Goal: Task Accomplishment & Management: Complete application form

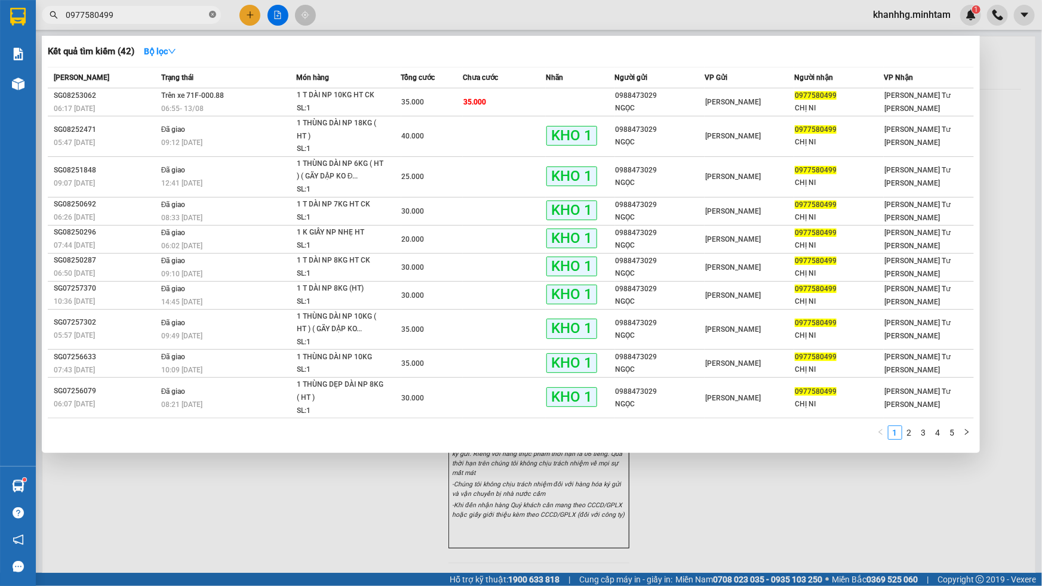
click at [213, 13] on icon "close-circle" at bounding box center [212, 14] width 7 height 7
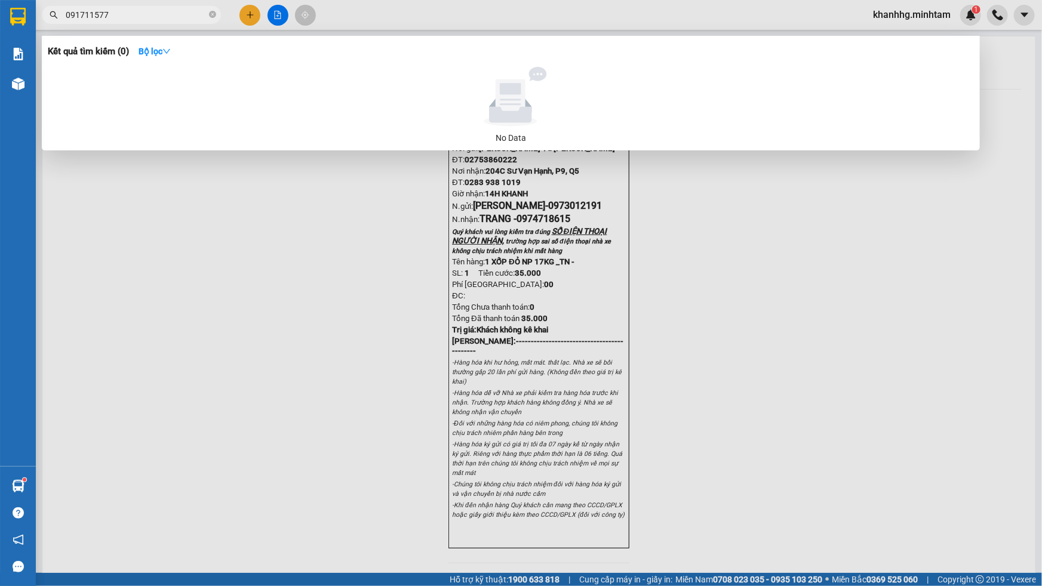
type input "0917115775"
click at [214, 14] on icon "close-circle" at bounding box center [212, 14] width 7 height 7
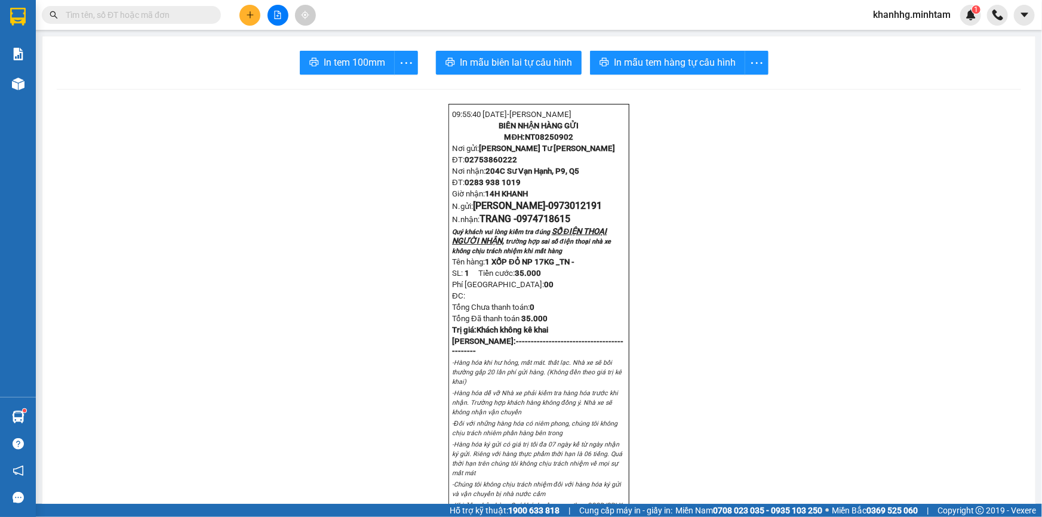
click at [190, 19] on input "text" at bounding box center [136, 14] width 141 height 13
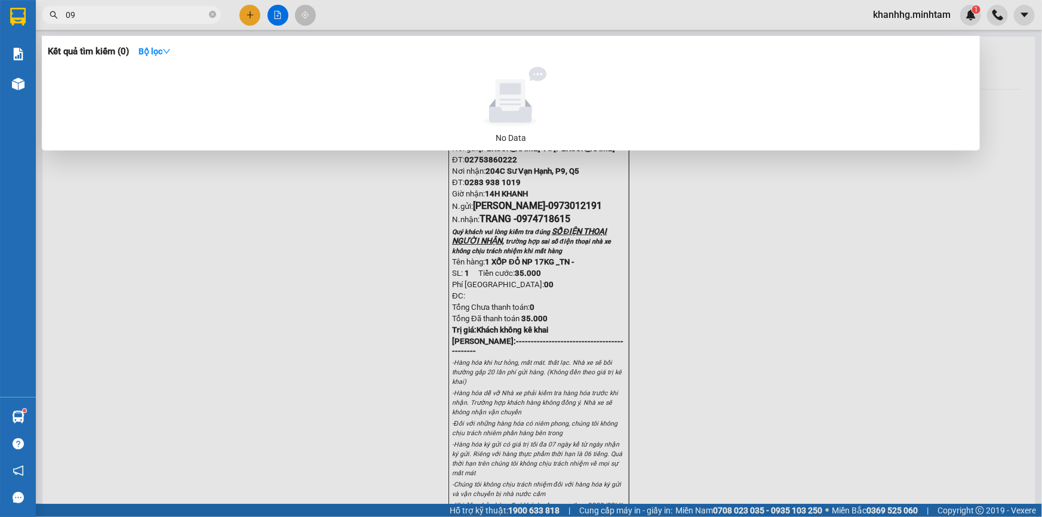
type input "0"
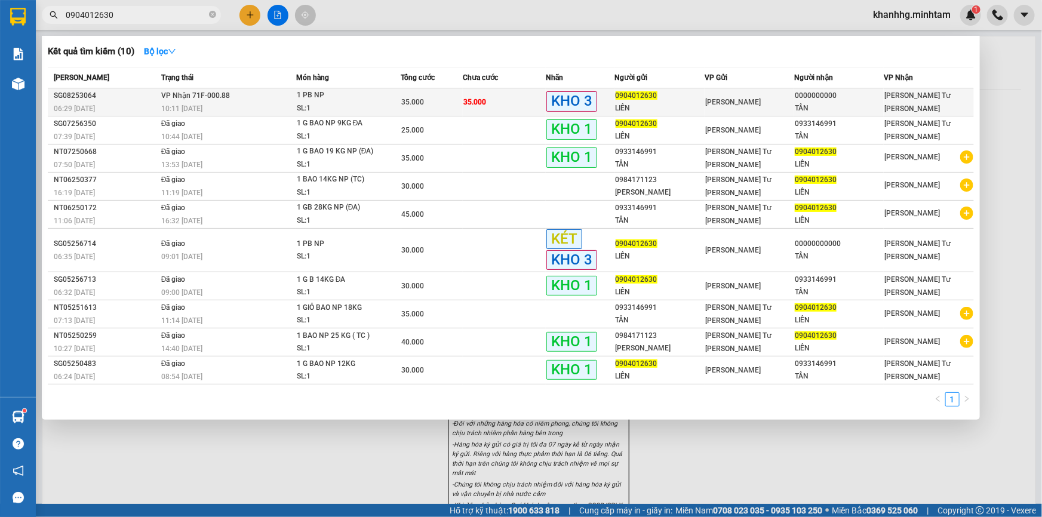
type input "0904012630"
click at [804, 94] on div "0000000000" at bounding box center [839, 96] width 88 height 13
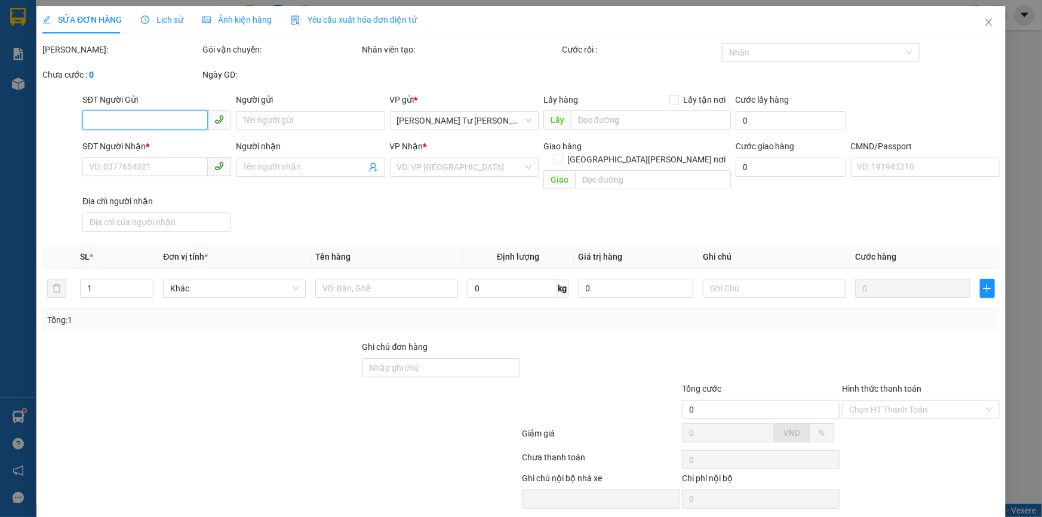
type input "0904012630"
type input "LIÊN"
type input "0000000000"
type input "TÂN"
type input "0933146991"
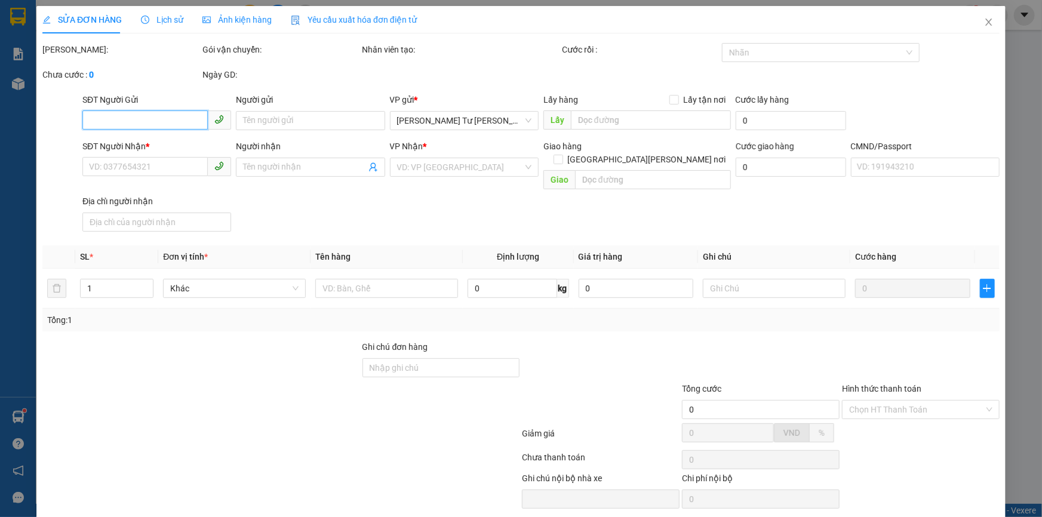
type input "35.000"
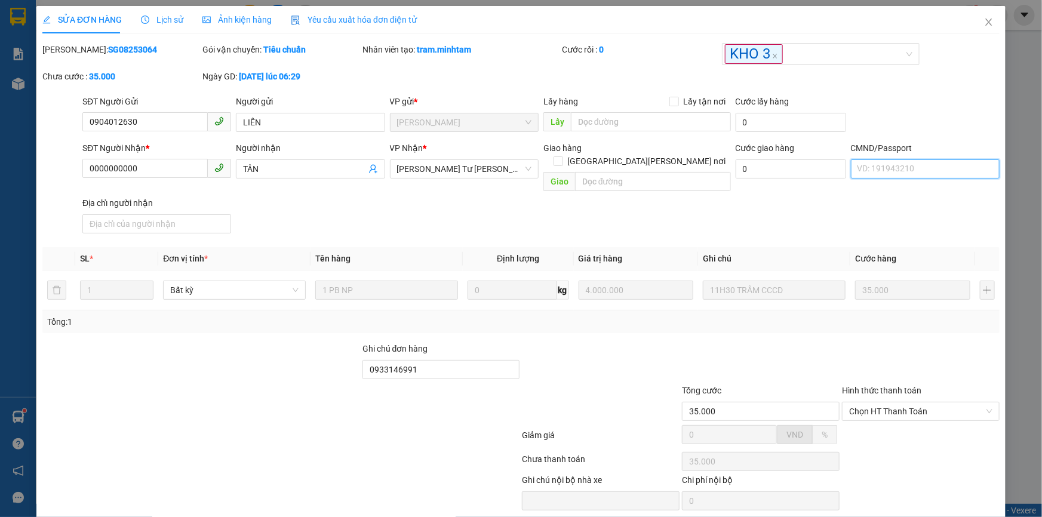
click at [876, 173] on input "CMND/Passport" at bounding box center [925, 168] width 149 height 19
type input "083057008093"
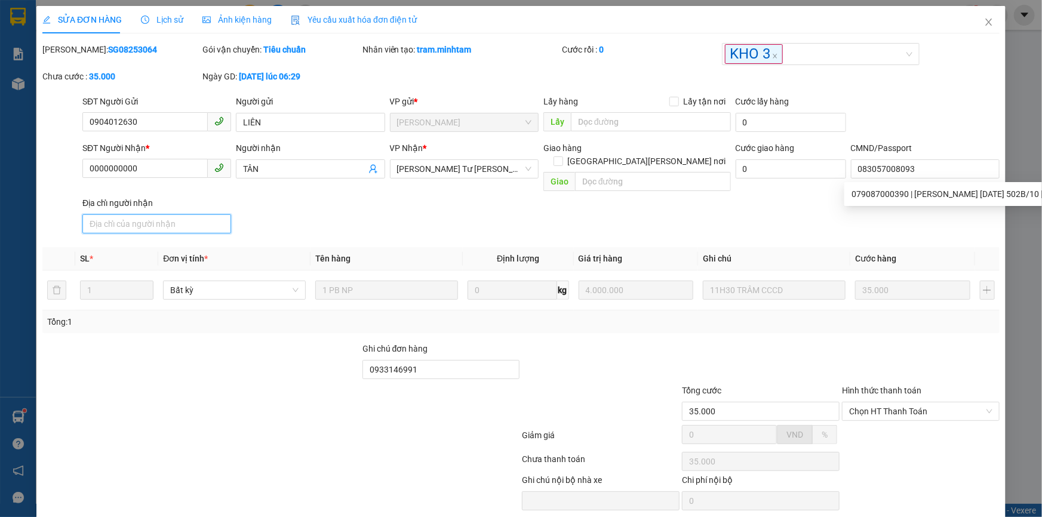
click at [149, 214] on input "Địa chỉ người nhận" at bounding box center [156, 223] width 149 height 19
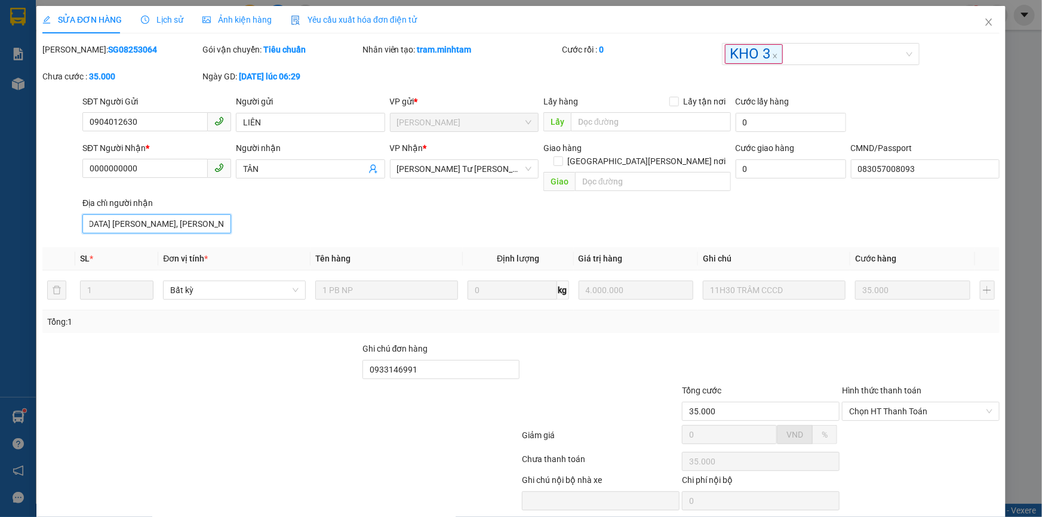
scroll to position [33, 0]
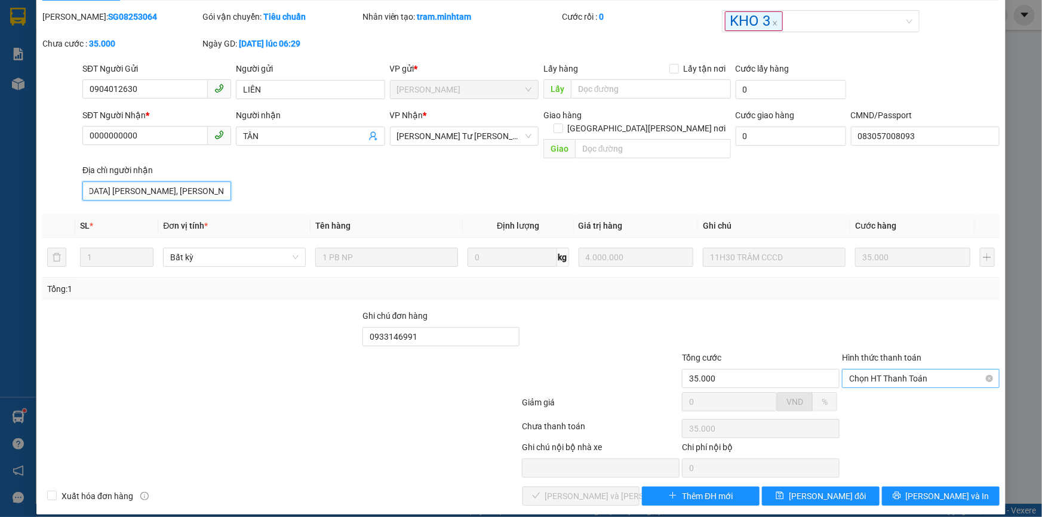
click at [854, 370] on span "Chọn HT Thanh Toán" at bounding box center [920, 379] width 143 height 18
type input "276 [GEOGRAPHIC_DATA] [PERSON_NAME], [PERSON_NAME], [PERSON_NAME][GEOGRAPHIC_DA…"
click at [902, 385] on div "Tại văn phòng" at bounding box center [913, 389] width 142 height 13
type input "0"
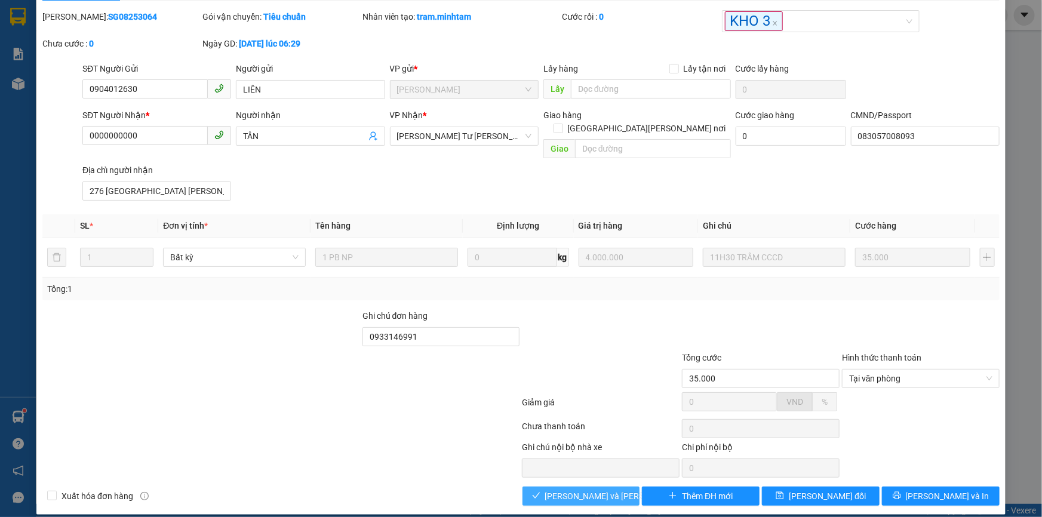
click at [580, 490] on span "[PERSON_NAME] và [PERSON_NAME] hàng" at bounding box center [625, 496] width 161 height 13
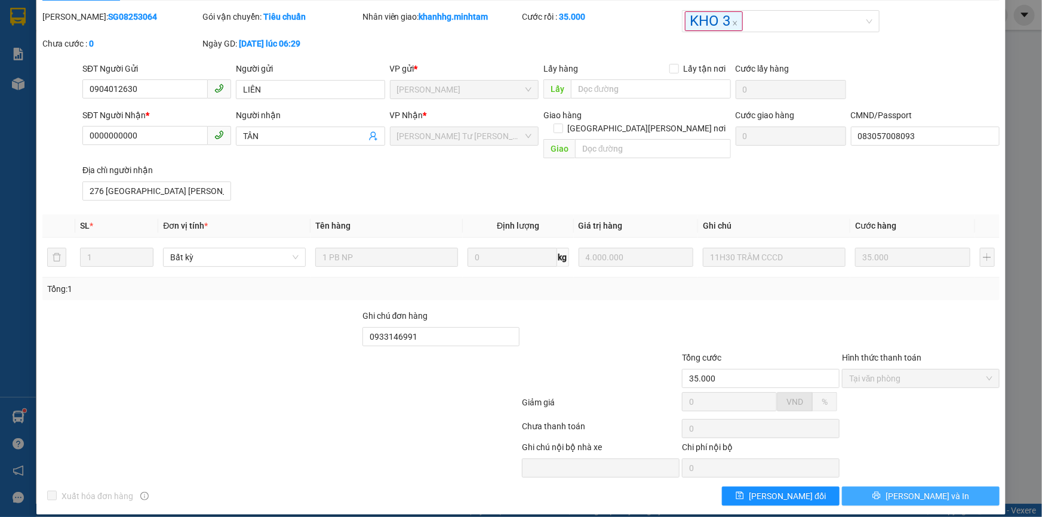
click at [918, 490] on span "[PERSON_NAME] và In" at bounding box center [927, 496] width 84 height 13
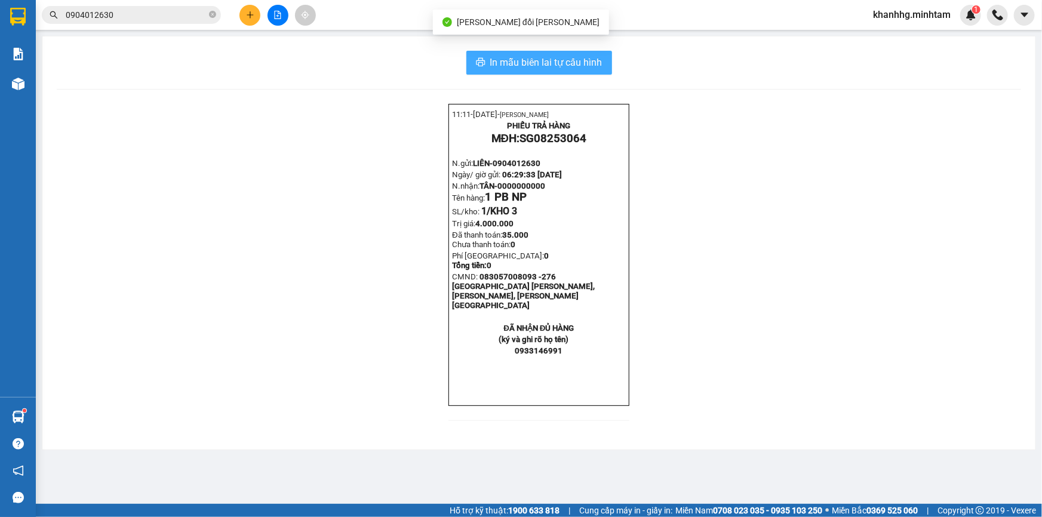
click at [561, 61] on span "In mẫu biên lai tự cấu hình" at bounding box center [546, 62] width 112 height 15
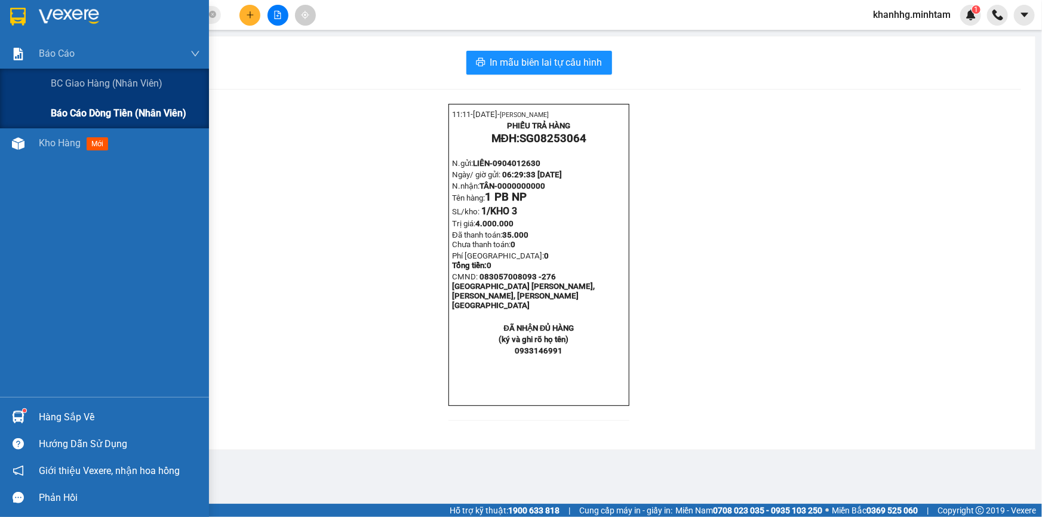
click at [59, 110] on span "Báo cáo dòng tiền (nhân viên)" at bounding box center [119, 113] width 136 height 15
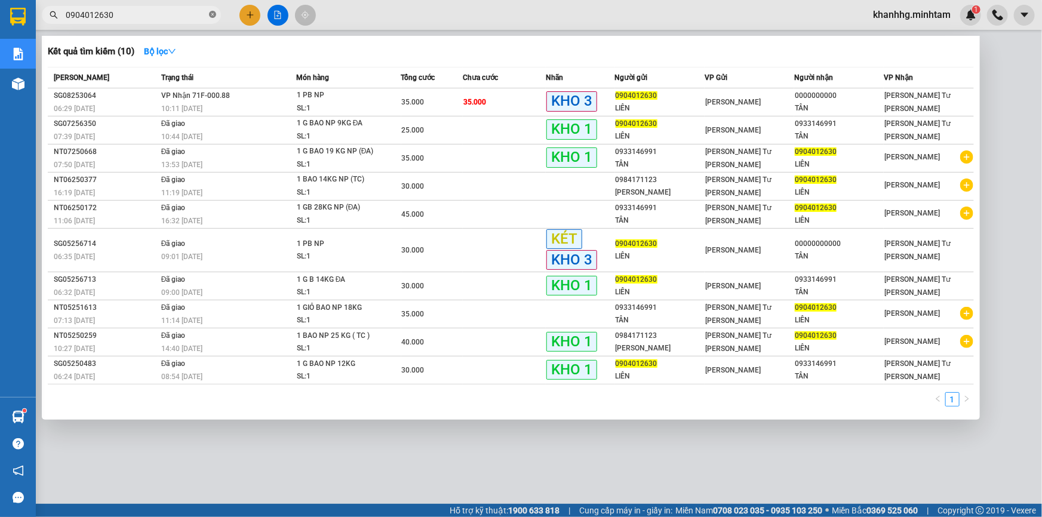
click at [210, 16] on icon "close-circle" at bounding box center [212, 14] width 7 height 7
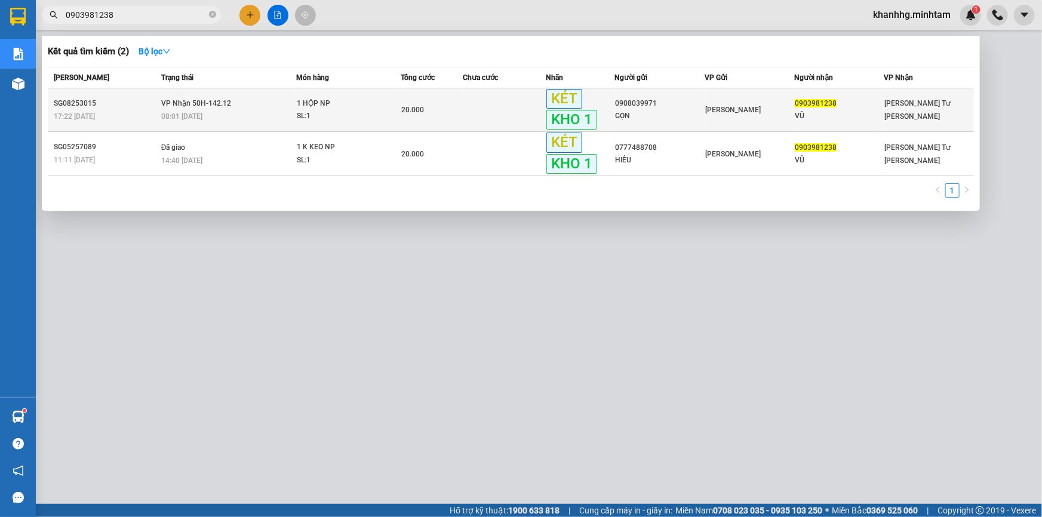
type input "0903981238"
click at [812, 111] on div "VŨ" at bounding box center [839, 116] width 88 height 13
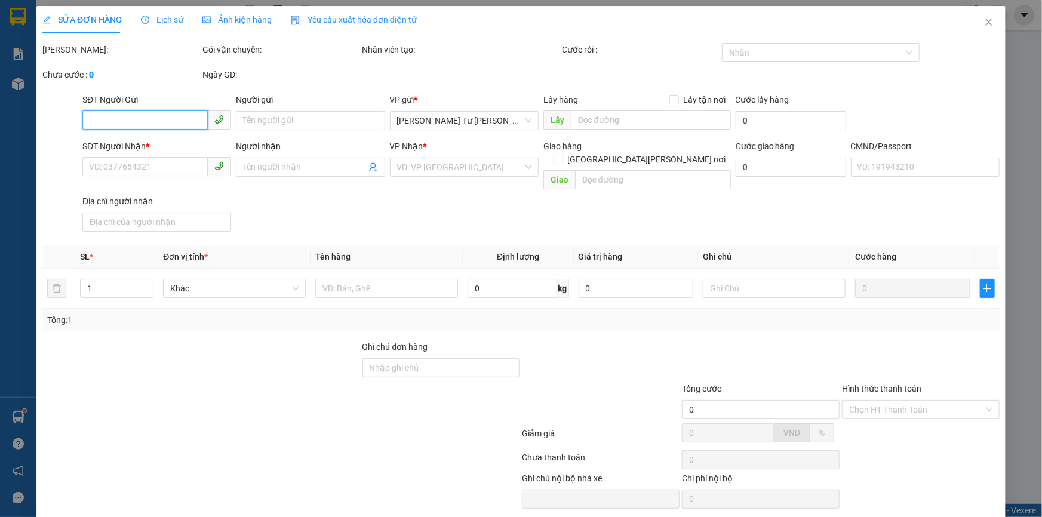
type input "0908039971"
type input "GỌN"
type input "0903981238"
type input "VŨ"
type input "ĐG"
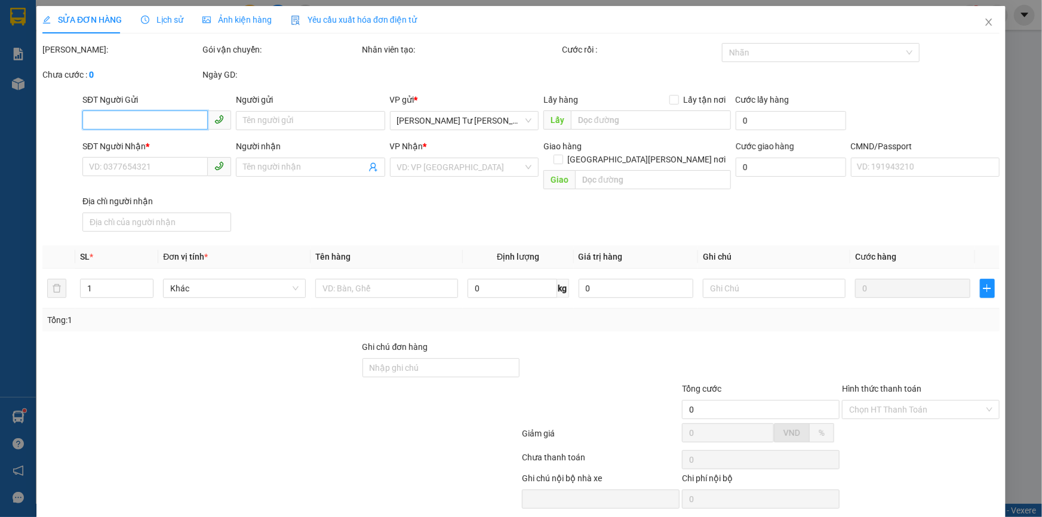
type input "20.000"
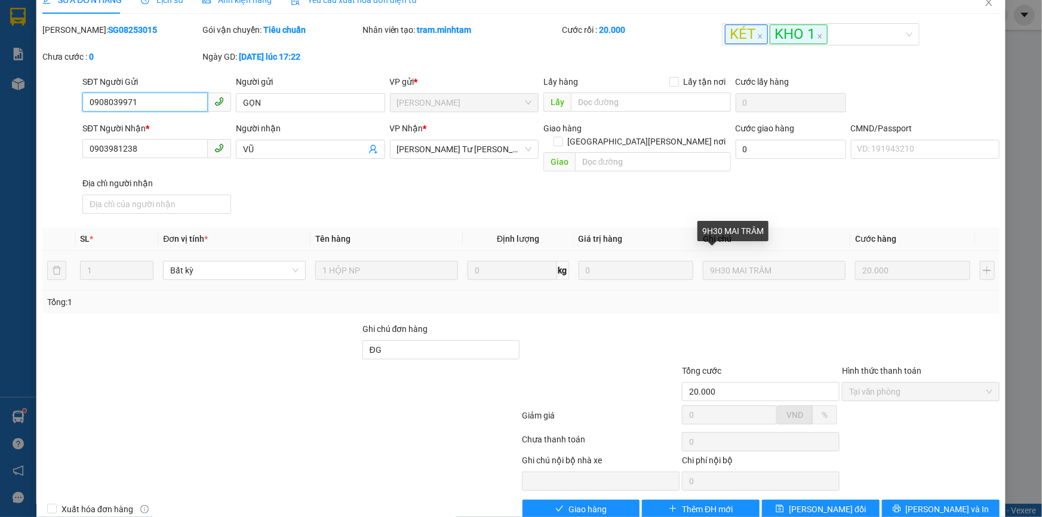
scroll to position [33, 0]
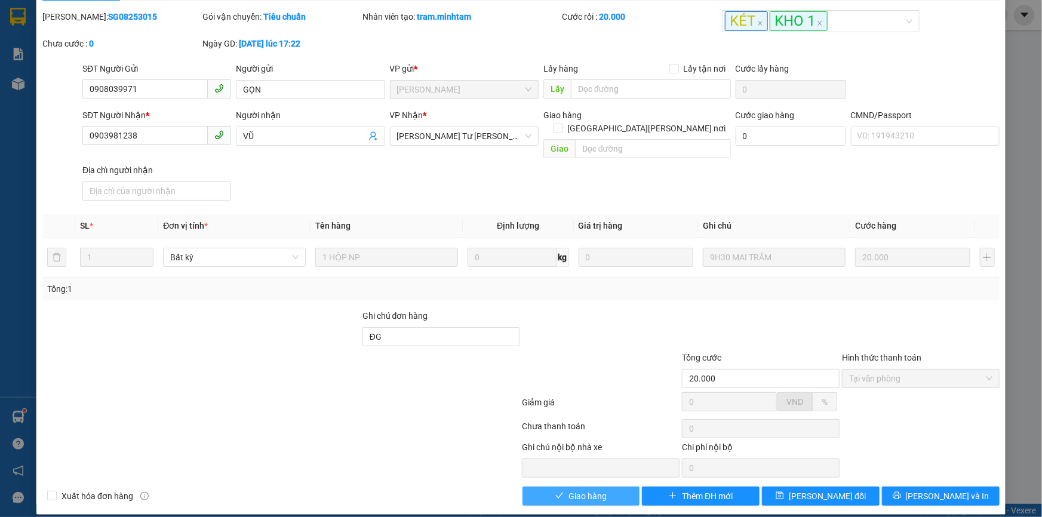
click at [576, 490] on span "Giao hàng" at bounding box center [587, 496] width 38 height 13
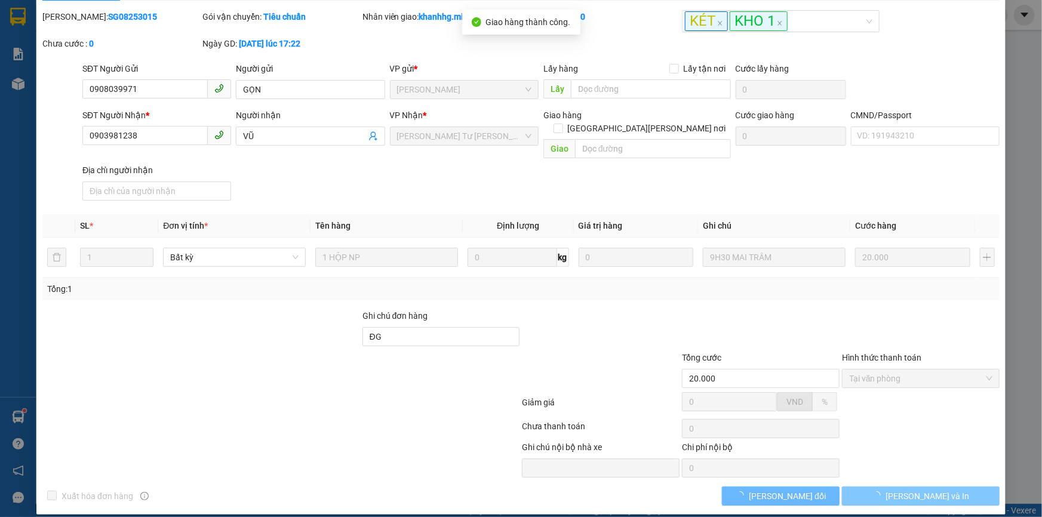
drag, startPoint x: 950, startPoint y: 484, endPoint x: 921, endPoint y: 484, distance: 29.9
click at [921, 490] on span "[PERSON_NAME] và In" at bounding box center [927, 496] width 84 height 13
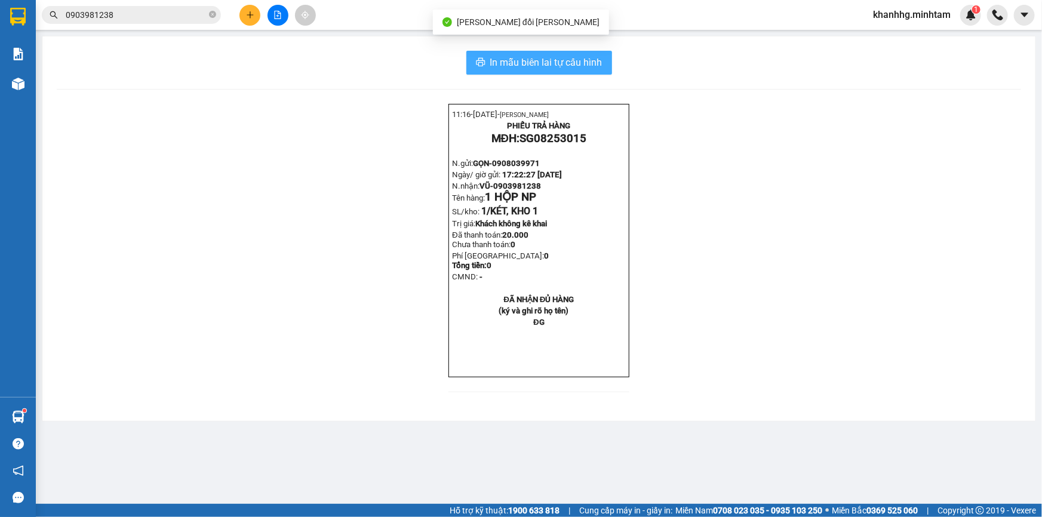
click at [586, 64] on span "In mẫu biên lai tự cấu hình" at bounding box center [546, 62] width 112 height 15
